Goal: Transaction & Acquisition: Download file/media

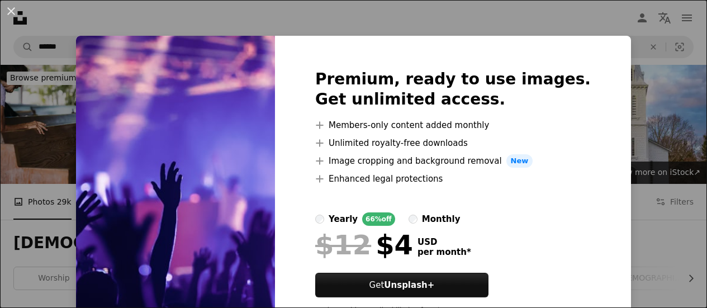
scroll to position [221, 0]
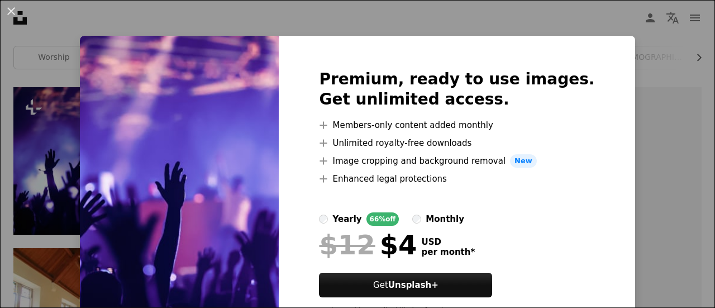
click at [610, 109] on div "An X shape Premium, ready to use images. Get unlimited access. A plus sign Memb…" at bounding box center [357, 154] width 715 height 308
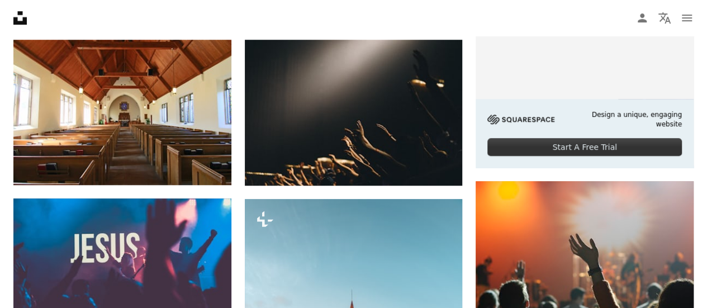
scroll to position [428, 0]
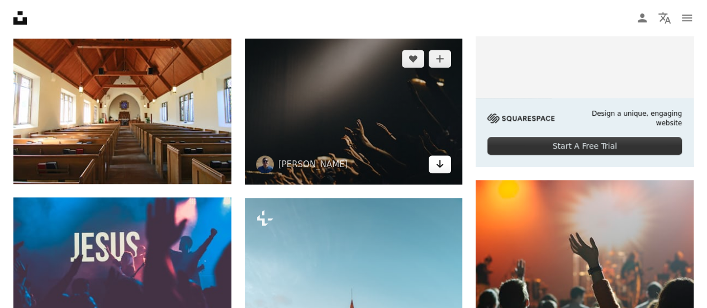
click at [445, 164] on link "Arrow pointing down" at bounding box center [440, 164] width 22 height 18
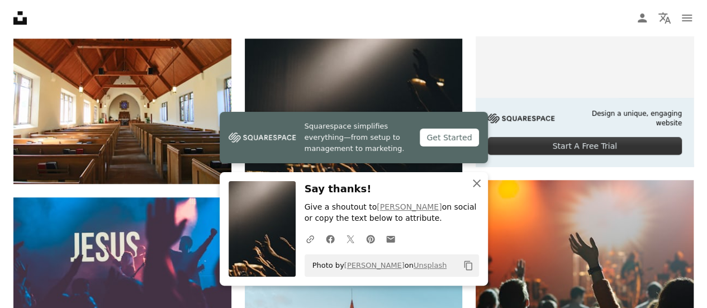
click at [480, 183] on icon "An X shape" at bounding box center [476, 183] width 13 height 13
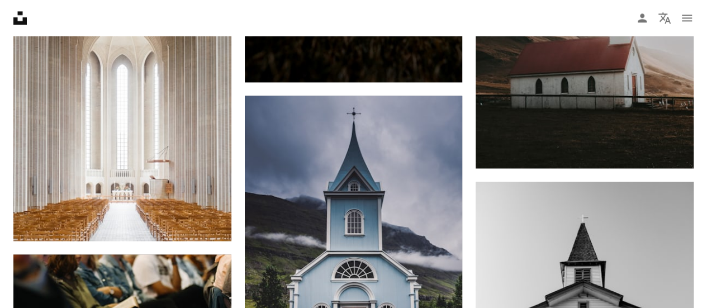
scroll to position [870, 0]
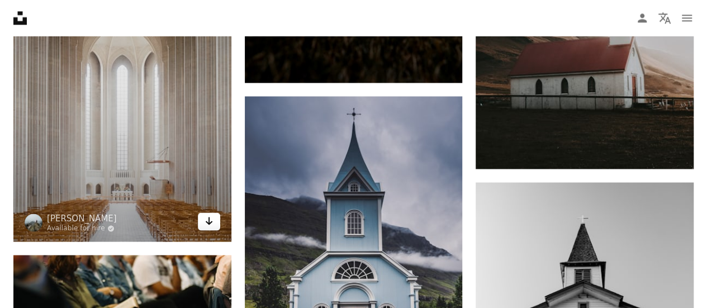
click at [203, 217] on link "Arrow pointing down" at bounding box center [209, 221] width 22 height 18
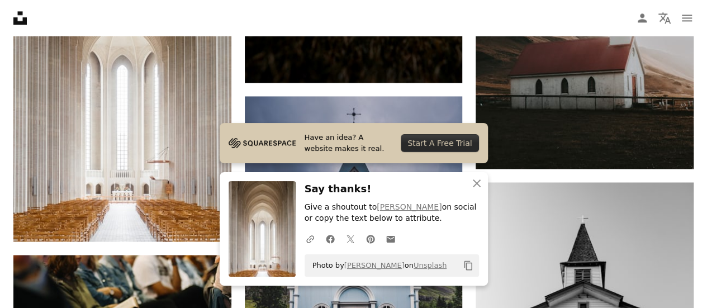
click at [419, 10] on nav "Unsplash logo Unsplash Home A photo Pen Tool A compass A stack of folders Downl…" at bounding box center [353, 18] width 707 height 36
click at [477, 186] on icon "An X shape" at bounding box center [476, 183] width 13 height 13
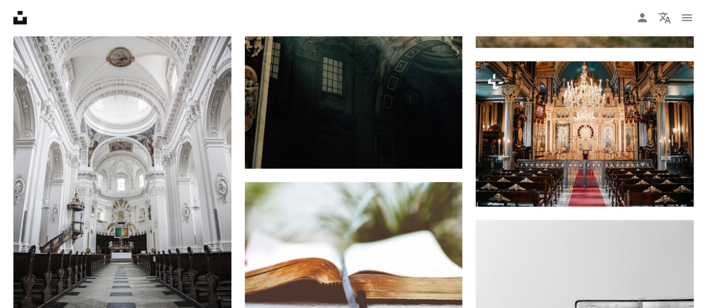
scroll to position [1434, 0]
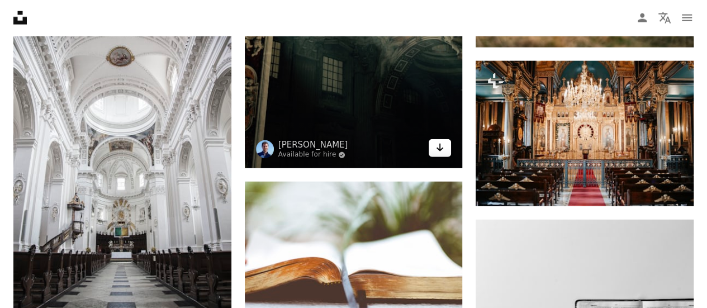
click at [439, 150] on icon "Download" at bounding box center [440, 148] width 7 height 8
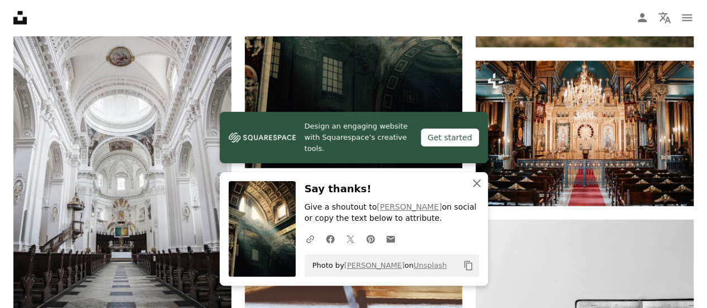
click at [476, 181] on icon "An X shape" at bounding box center [476, 183] width 13 height 13
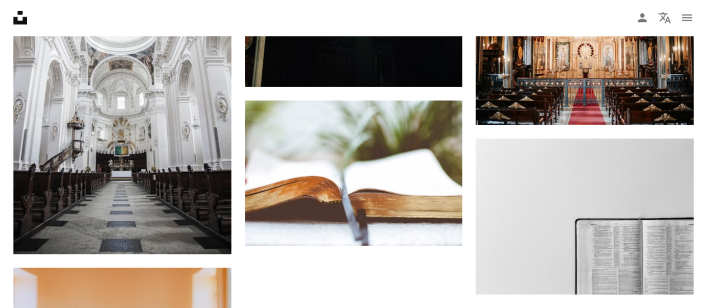
scroll to position [1515, 0]
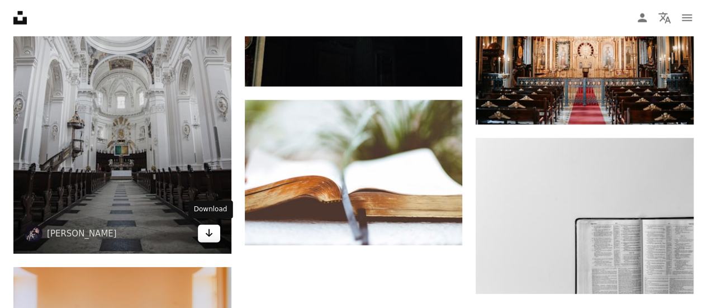
click at [212, 233] on icon "Arrow pointing down" at bounding box center [209, 232] width 9 height 13
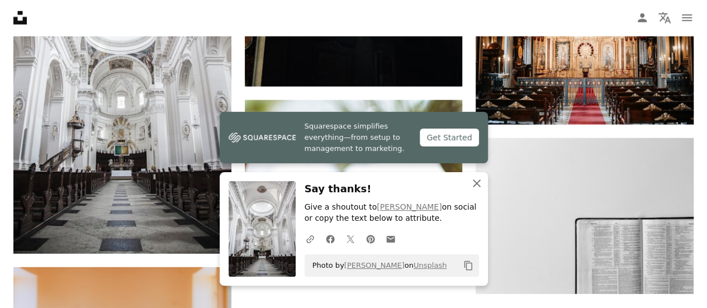
click at [473, 179] on icon "An X shape" at bounding box center [476, 183] width 13 height 13
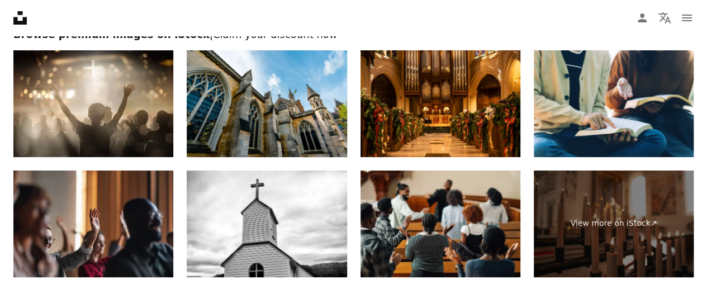
scroll to position [2204, 0]
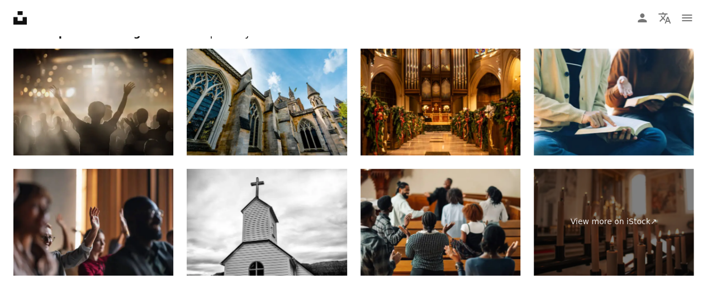
click at [144, 132] on img at bounding box center [93, 102] width 160 height 107
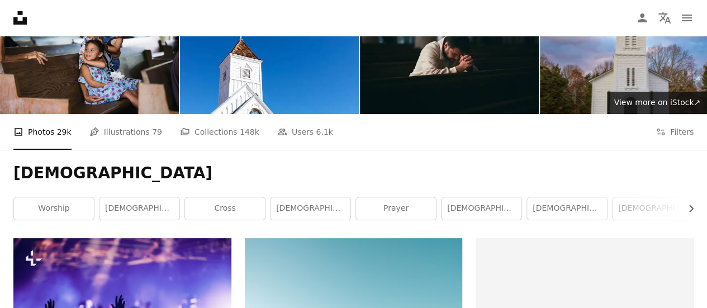
scroll to position [0, 0]
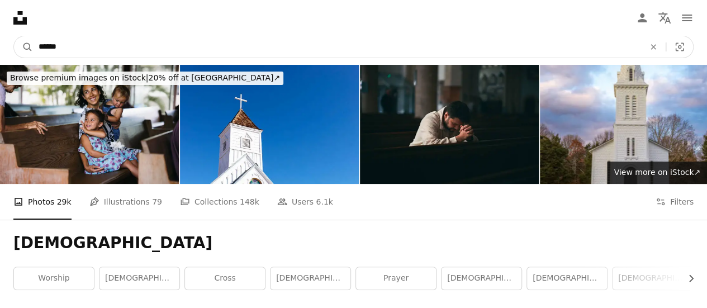
click at [150, 45] on input "******" at bounding box center [337, 46] width 608 height 21
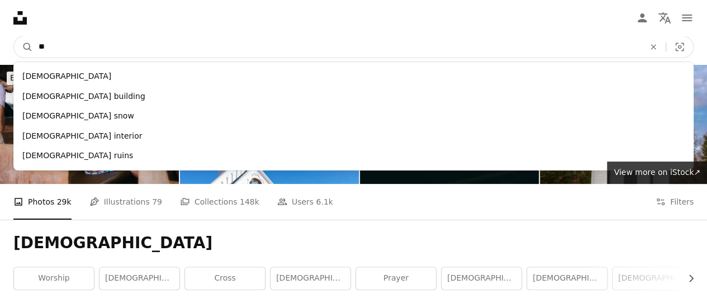
type input "*"
